Goal: Task Accomplishment & Management: Manage account settings

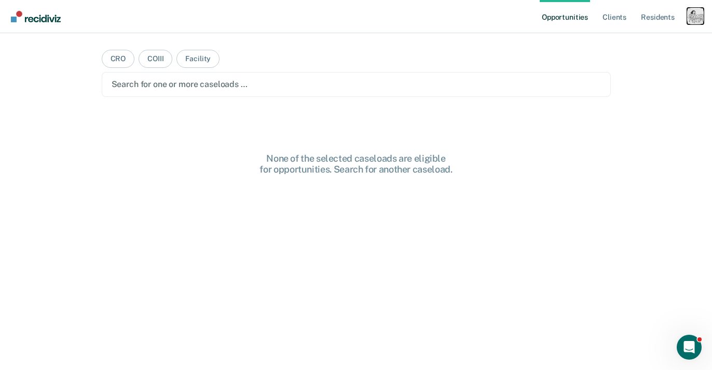
click at [693, 19] on div "Profile dropdown button" at bounding box center [695, 16] width 17 height 17
click at [643, 42] on link "Profile" at bounding box center [653, 42] width 84 height 9
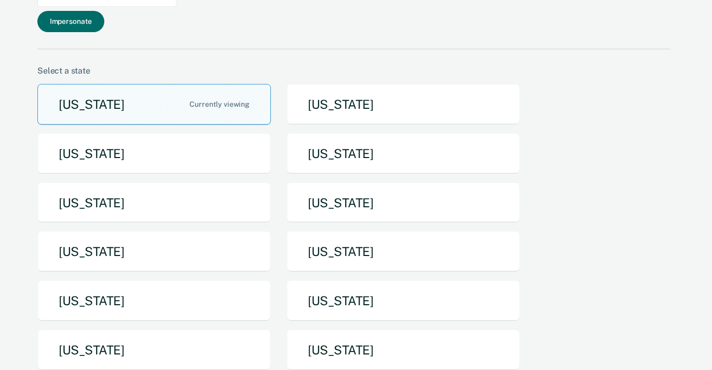
scroll to position [176, 0]
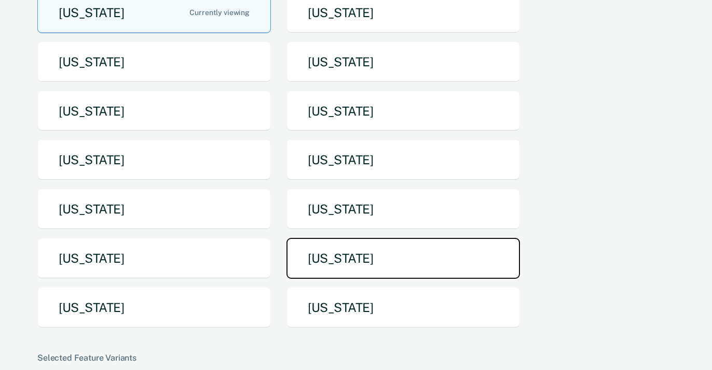
click at [323, 238] on button "[US_STATE]" at bounding box center [402, 258] width 233 height 41
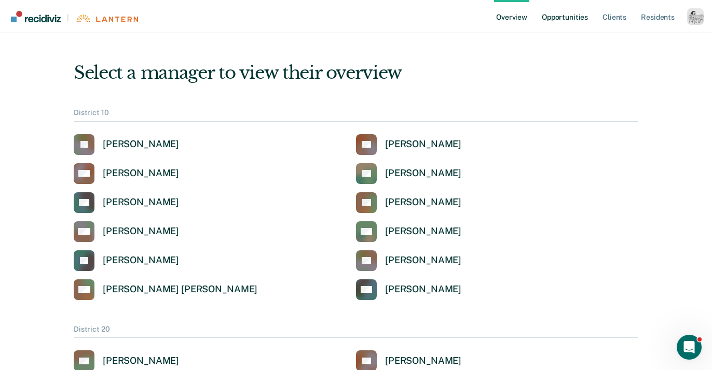
click at [574, 20] on link "Opportunities" at bounding box center [564, 16] width 50 height 33
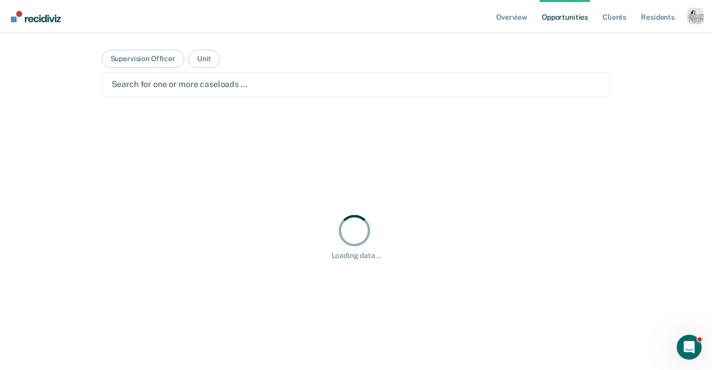
click at [293, 81] on div at bounding box center [356, 84] width 489 height 12
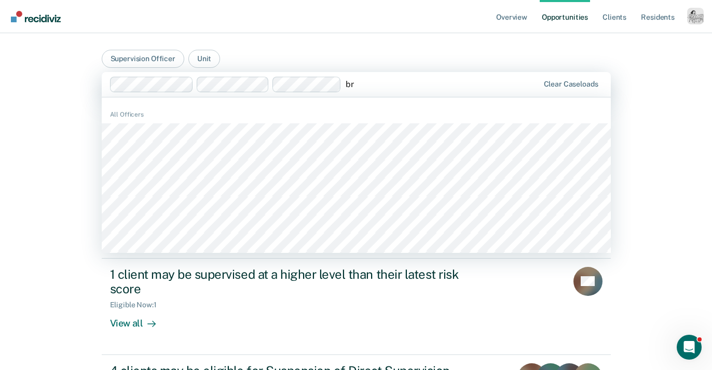
type input "b"
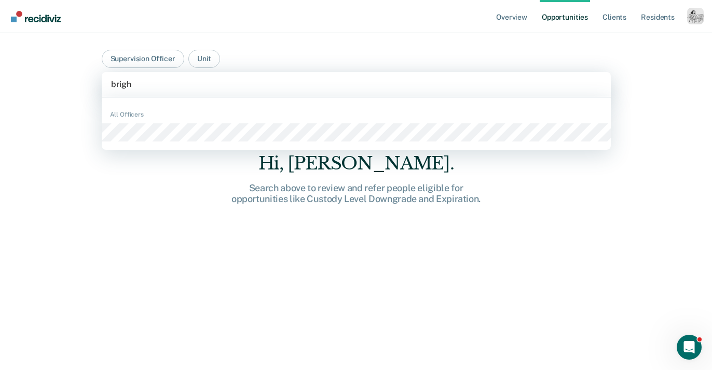
type input "bright"
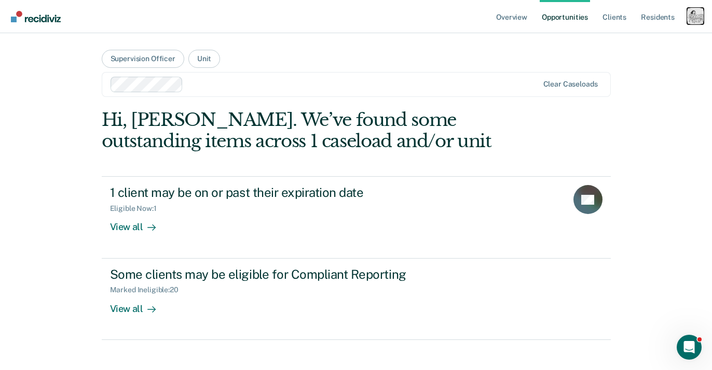
click at [695, 16] on div "Profile dropdown button" at bounding box center [695, 16] width 17 height 17
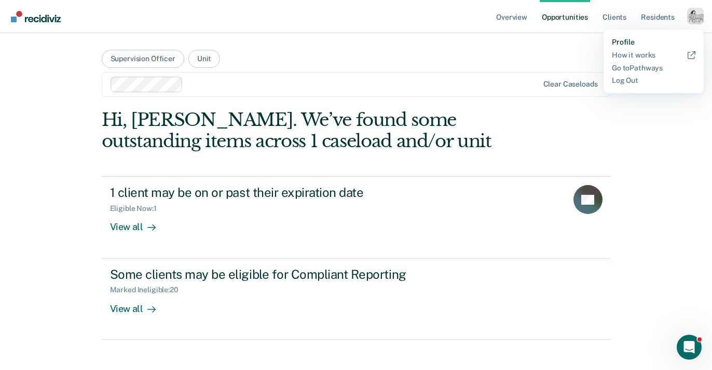
click at [624, 38] on link "Profile" at bounding box center [653, 42] width 84 height 9
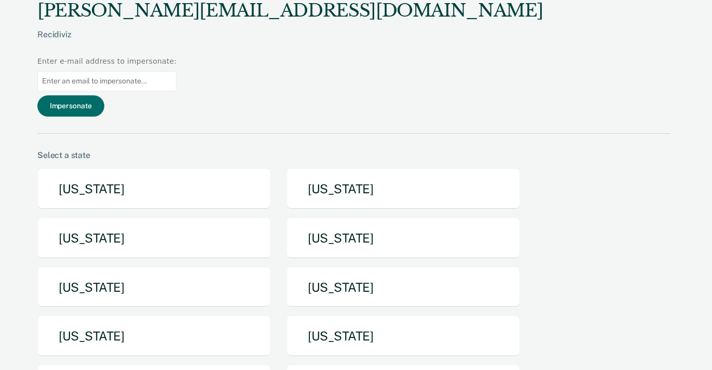
click at [176, 71] on input at bounding box center [106, 81] width 139 height 20
paste input "BartleyD1@michigan.gov"
type input "BartleyD1@michigan.gov"
click at [104, 95] on button "Impersonate" at bounding box center [70, 105] width 67 height 21
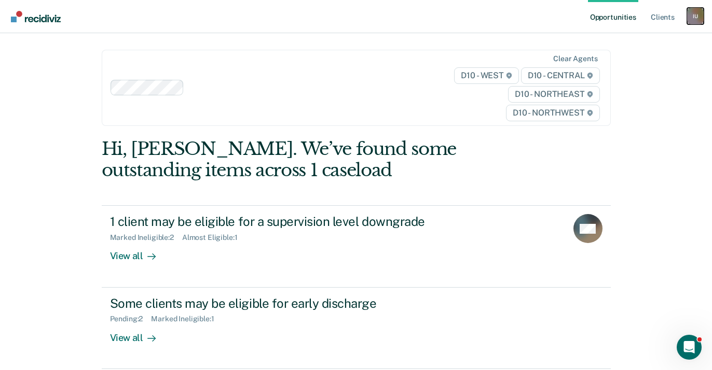
click at [696, 18] on div "I U" at bounding box center [695, 16] width 17 height 17
click at [623, 43] on link "Profile" at bounding box center [653, 42] width 84 height 9
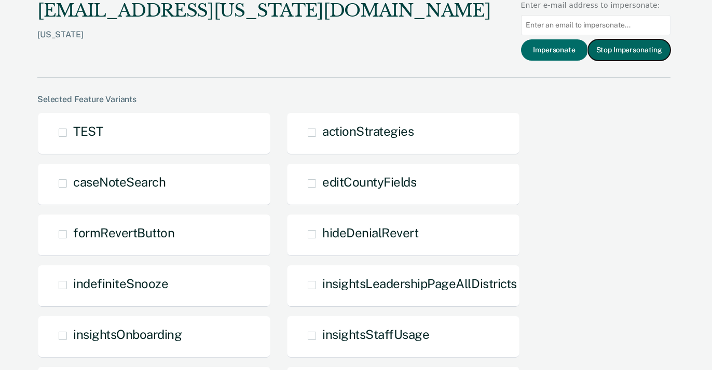
click at [616, 53] on button "Stop Impersonating" at bounding box center [629, 49] width 82 height 21
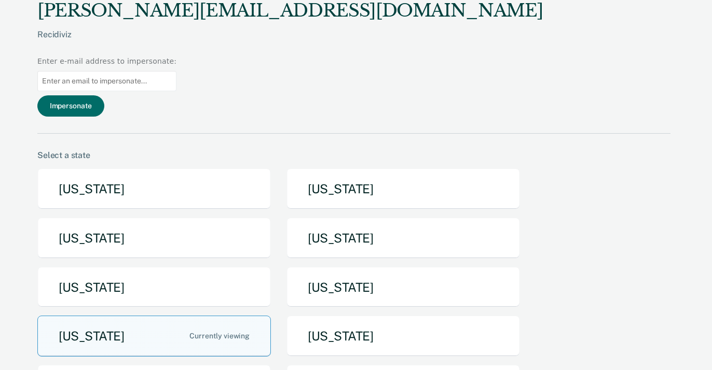
scroll to position [46, 0]
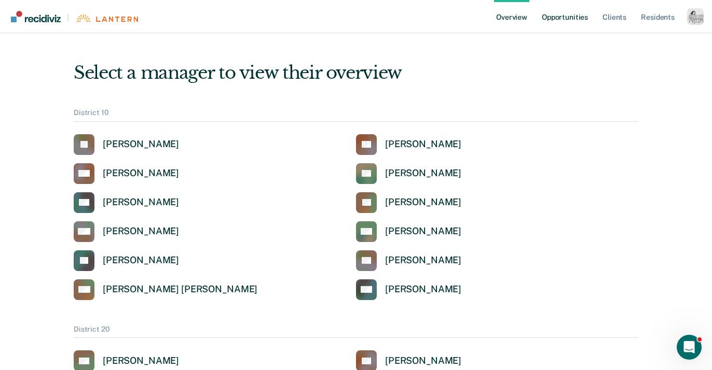
click at [570, 16] on link "Opportunities" at bounding box center [564, 16] width 50 height 33
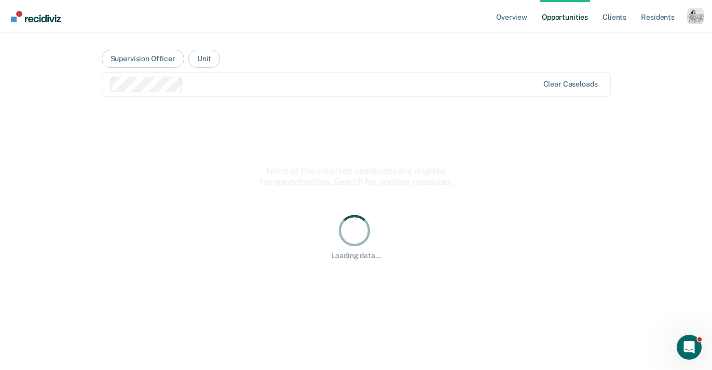
click at [298, 83] on div at bounding box center [362, 84] width 350 height 12
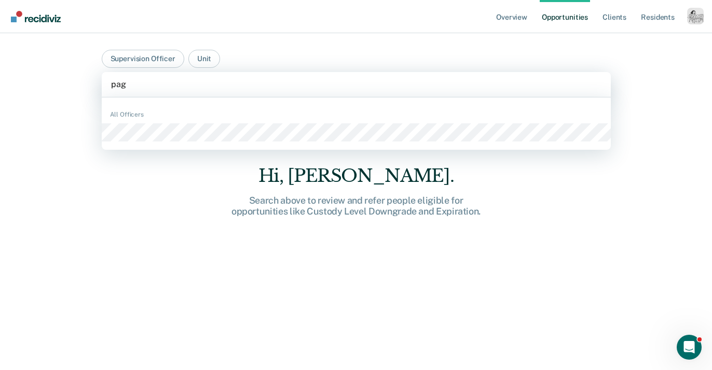
type input "page"
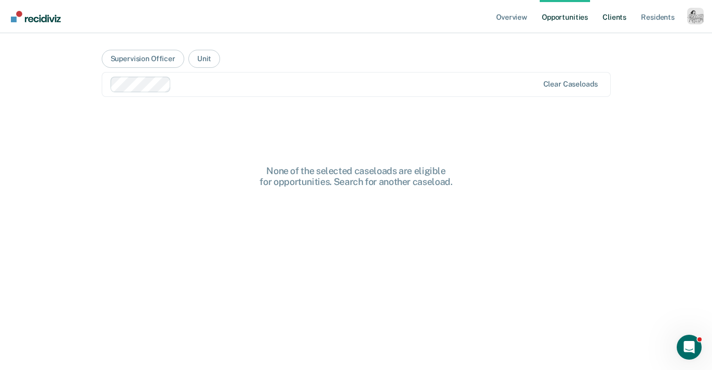
click at [616, 19] on link "Client s" at bounding box center [614, 16] width 28 height 33
